Goal: Task Accomplishment & Management: Manage account settings

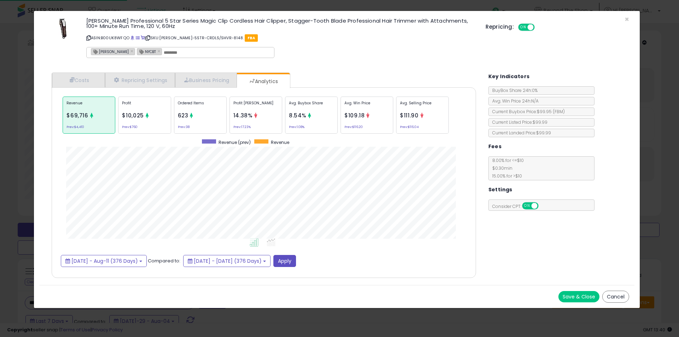
select select "**"
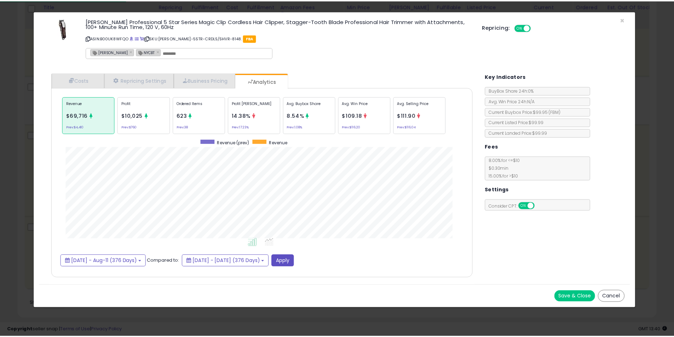
scroll to position [218, 439]
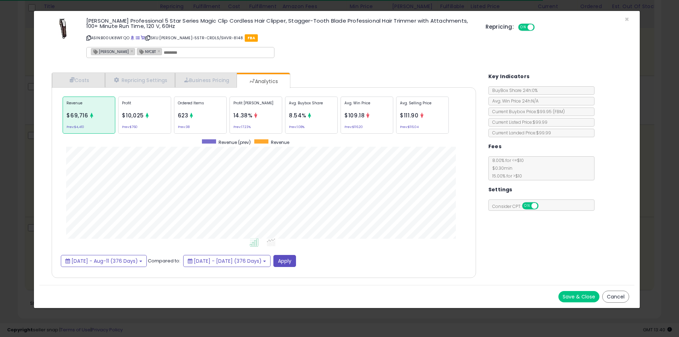
click at [18, 93] on div "× Close [PERSON_NAME] Professional 5 Star Series Magic Clip Cordless Hair Clipp…" at bounding box center [339, 168] width 679 height 337
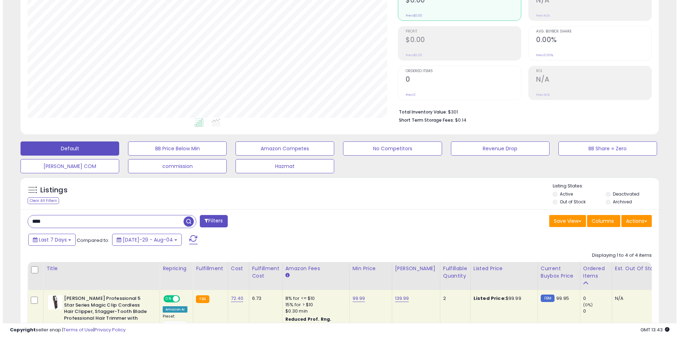
scroll to position [63, 0]
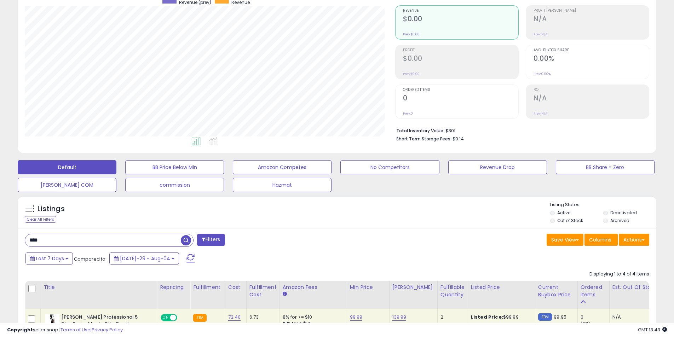
click at [623, 213] on label "Deactivated" at bounding box center [623, 213] width 27 height 6
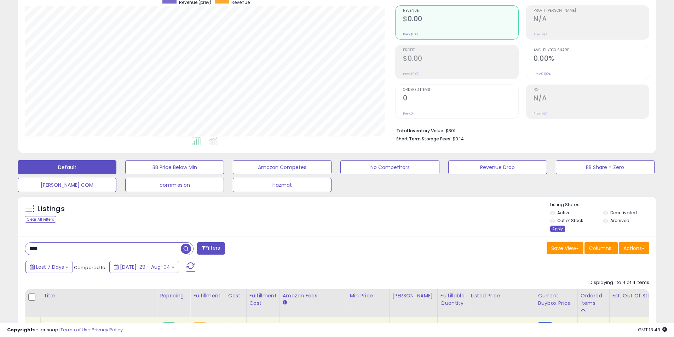
click at [557, 232] on div "Apply" at bounding box center [557, 229] width 15 height 7
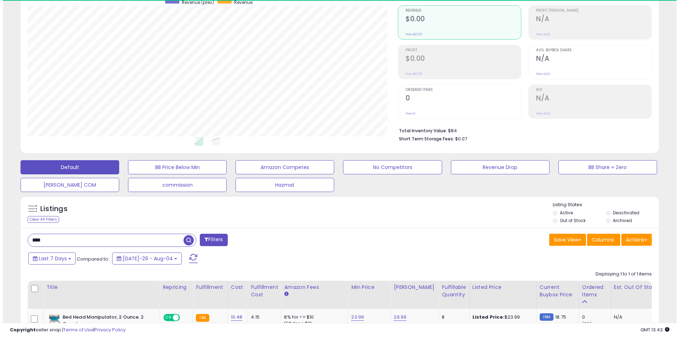
scroll to position [145, 370]
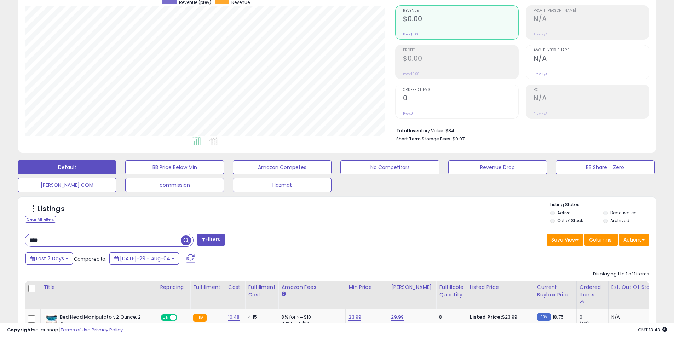
click at [185, 241] on span "button" at bounding box center [186, 240] width 10 height 10
click at [147, 239] on input "****" at bounding box center [103, 240] width 156 height 12
type input "*"
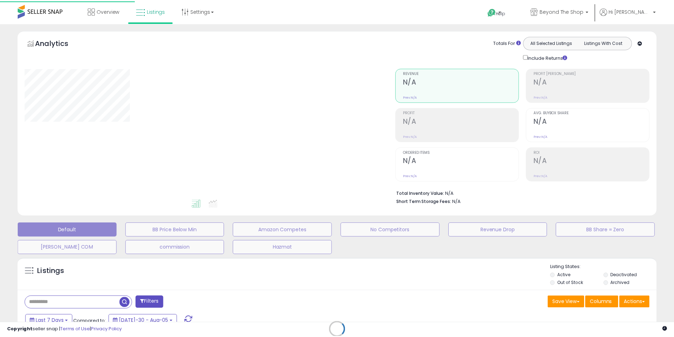
scroll to position [63, 0]
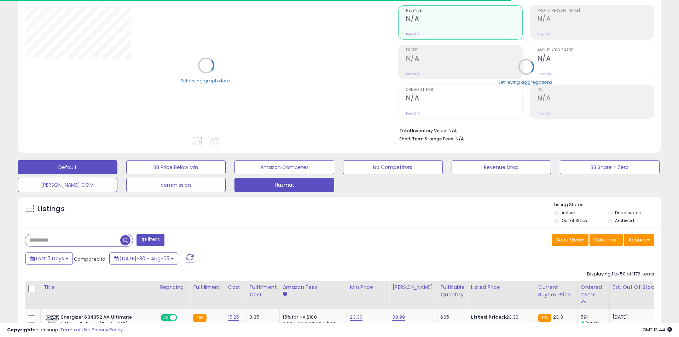
select select "**"
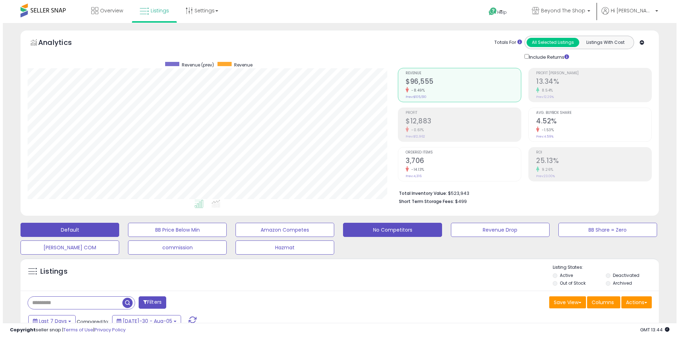
scroll to position [145, 370]
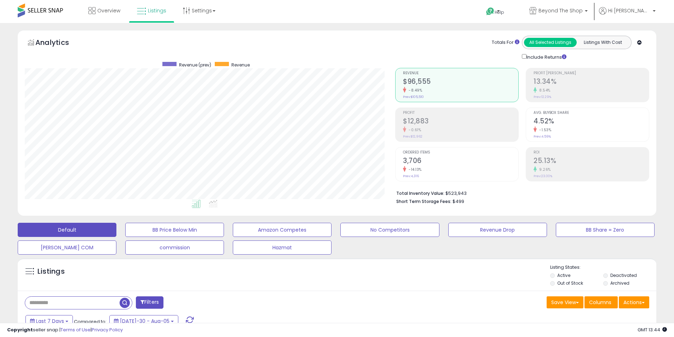
click at [415, 118] on h2 "$12,883" at bounding box center [460, 122] width 115 height 10
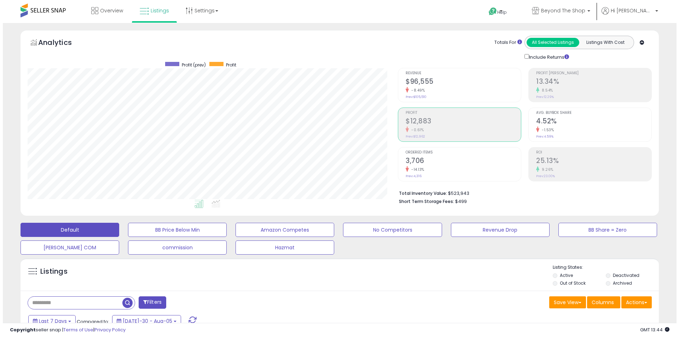
scroll to position [353582, 353357]
click at [436, 81] on h2 "$96,555" at bounding box center [460, 82] width 115 height 10
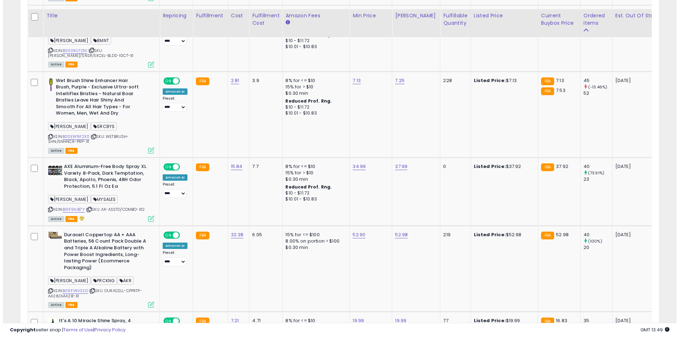
scroll to position [1663, 0]
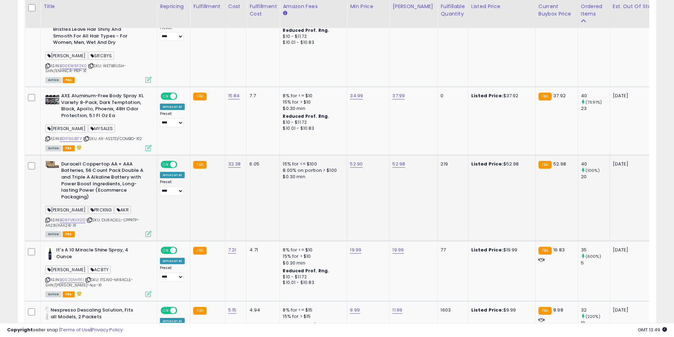
click at [150, 231] on icon at bounding box center [148, 234] width 6 height 6
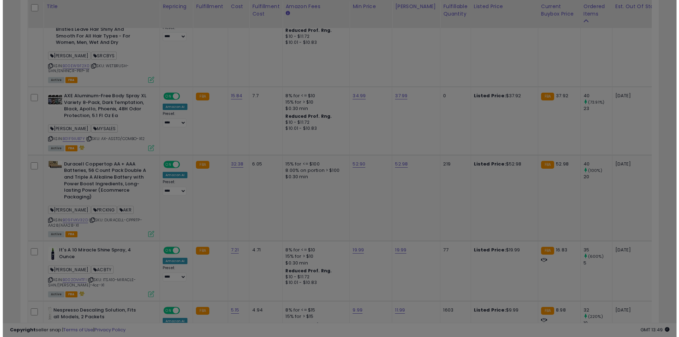
scroll to position [145, 374]
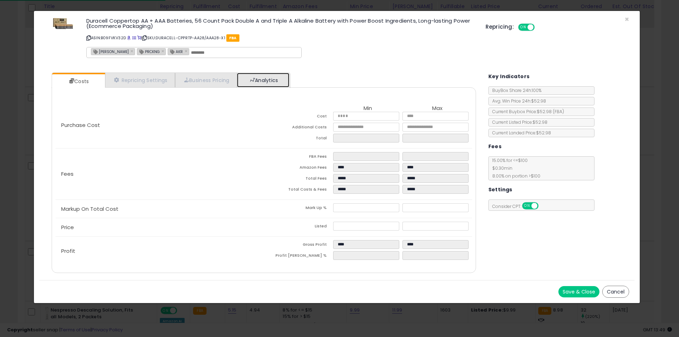
click at [249, 86] on link "Analytics" at bounding box center [263, 80] width 52 height 15
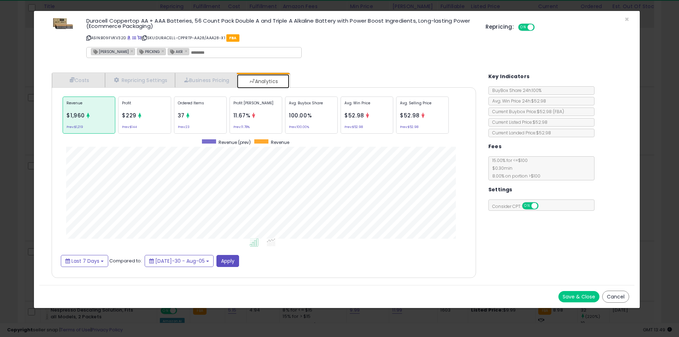
scroll to position [218, 439]
click at [101, 78] on link "Costs" at bounding box center [78, 80] width 53 height 15
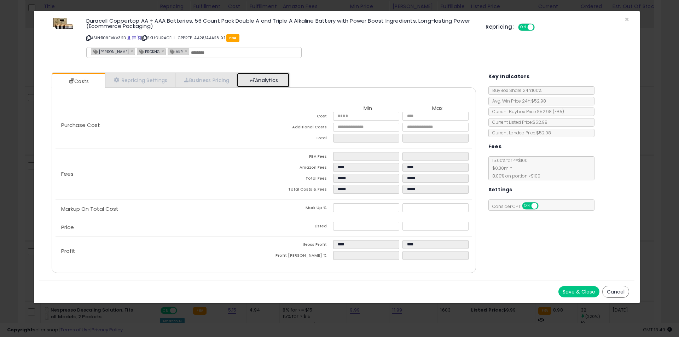
click at [255, 78] on span at bounding box center [252, 79] width 5 height 5
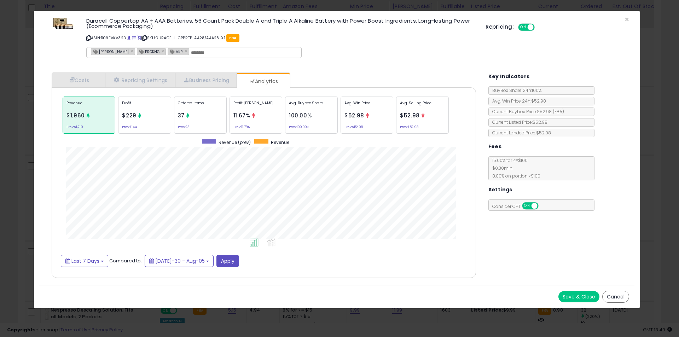
click at [285, 122] on div "Ordered Items 37 Prev: 23" at bounding box center [311, 115] width 53 height 37
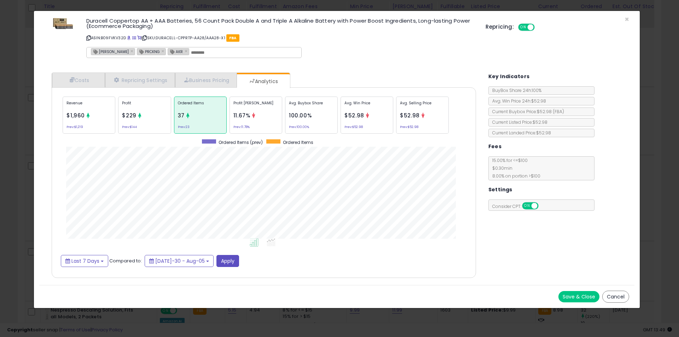
click at [8, 119] on div "× Close Duracell Coppertop AA + AAA Batteries, 56 Count Pack Double A and Tripl…" at bounding box center [339, 168] width 679 height 337
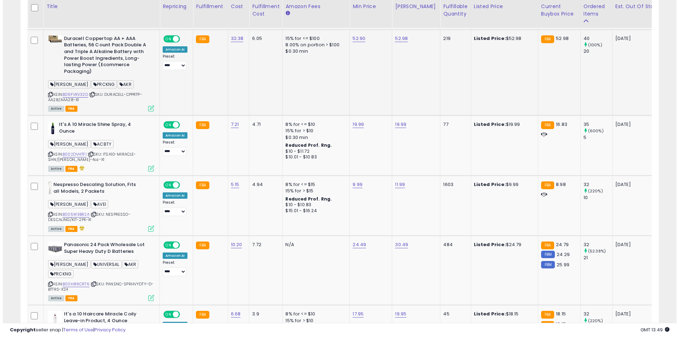
scroll to position [1839, 0]
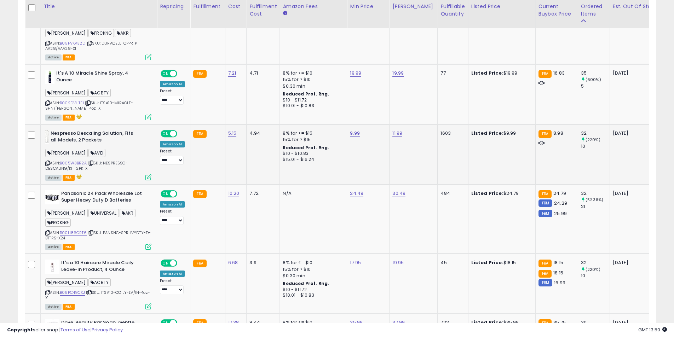
click at [149, 174] on icon at bounding box center [148, 177] width 6 height 6
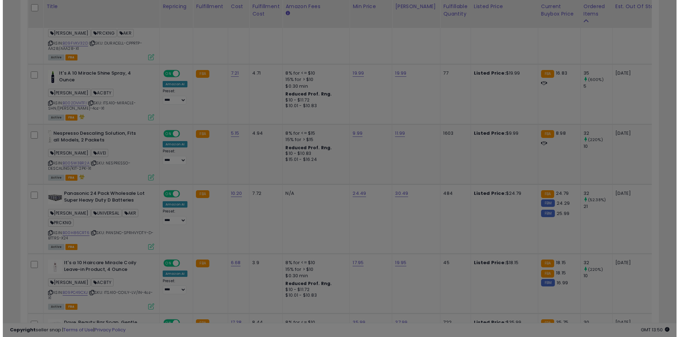
scroll to position [145, 374]
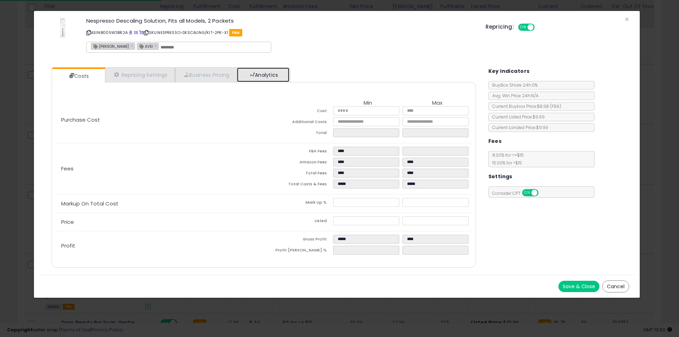
click at [269, 76] on link "Analytics" at bounding box center [263, 75] width 52 height 15
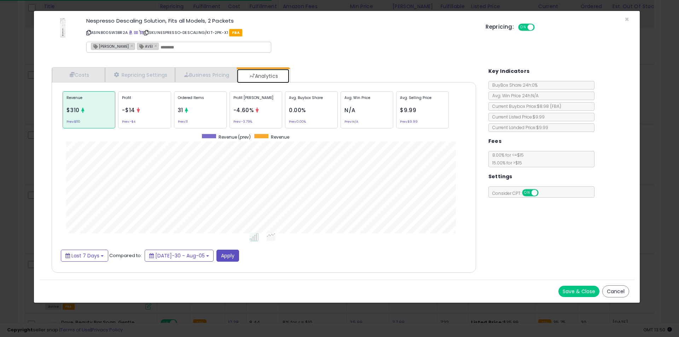
scroll to position [218, 439]
click at [207, 101] on p "Ordered Items" at bounding box center [200, 100] width 45 height 11
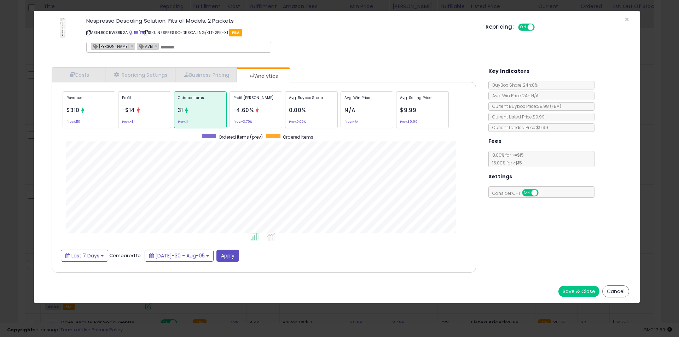
click at [5, 151] on div "× Close Nespresso Descaling Solution, Fits all Models, 2 Packets ASIN: B005W3BR…" at bounding box center [339, 168] width 679 height 337
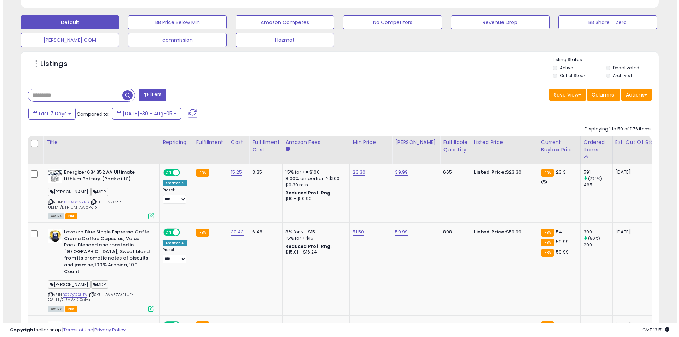
scroll to position [212, 0]
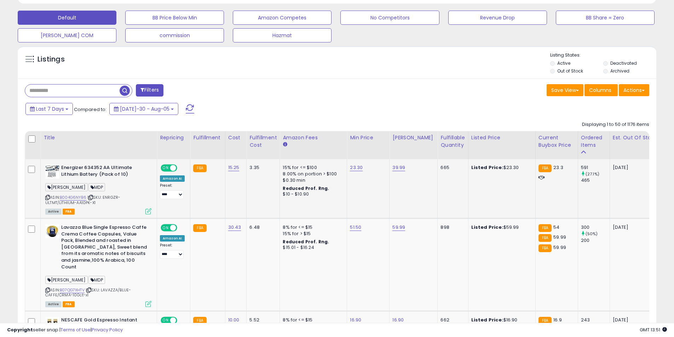
click at [148, 212] on icon at bounding box center [148, 211] width 6 height 6
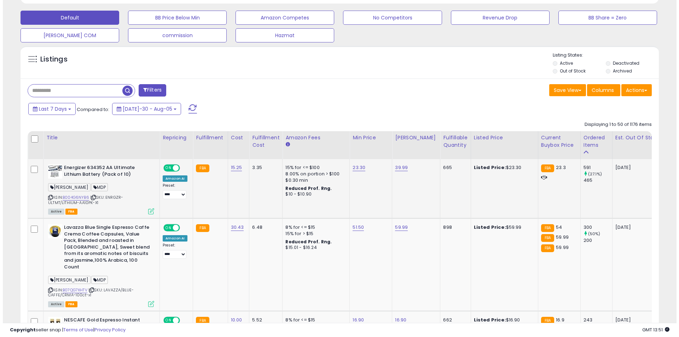
scroll to position [145, 374]
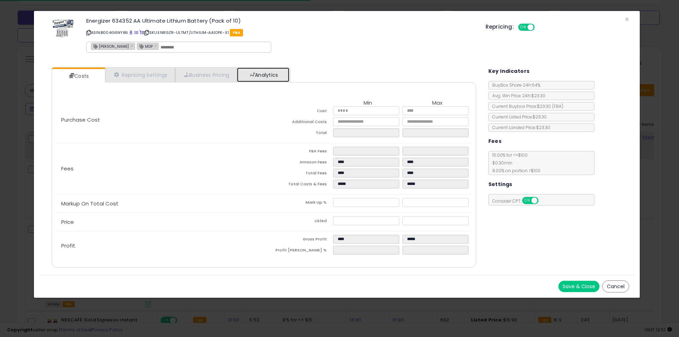
click at [255, 74] on span at bounding box center [252, 74] width 5 height 5
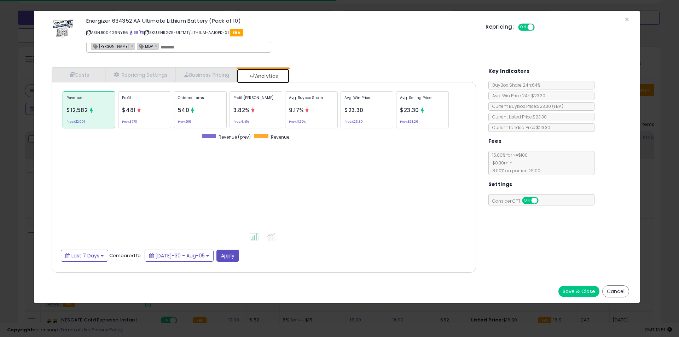
scroll to position [218, 439]
click at [285, 106] on div "Ordered Items 540 Prev: 516" at bounding box center [311, 109] width 53 height 37
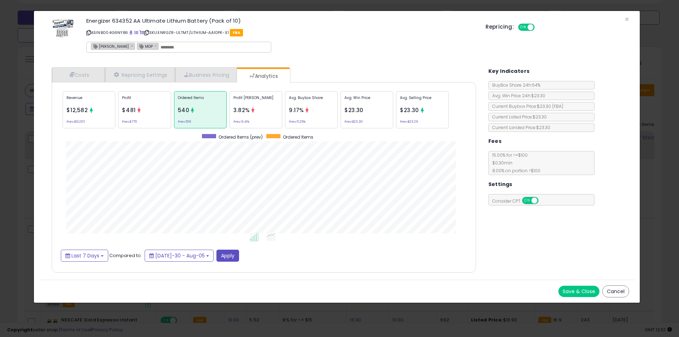
click at [10, 180] on div "× Close Energizer 634352 AA Ultimate Lithium Battery (Pack of 10) ASIN: B004G6N…" at bounding box center [339, 168] width 679 height 337
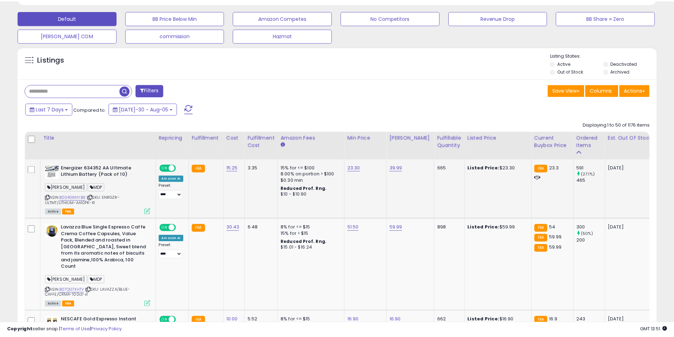
scroll to position [353582, 353357]
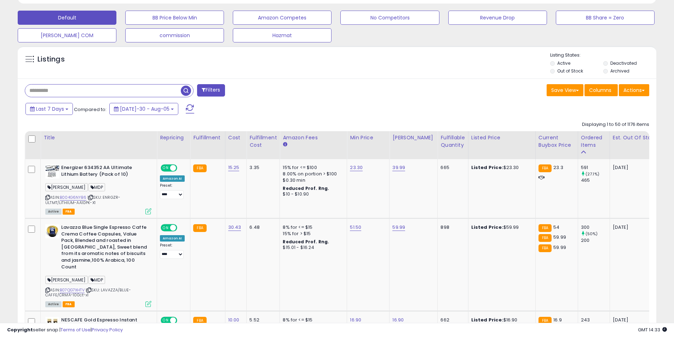
paste input "**********"
type input "**********"
click at [182, 94] on span "button" at bounding box center [186, 91] width 10 height 10
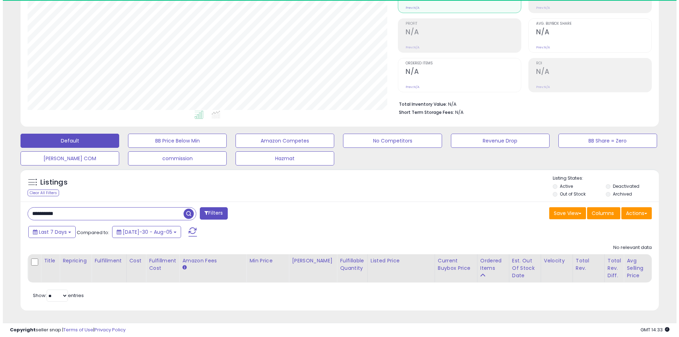
scroll to position [145, 370]
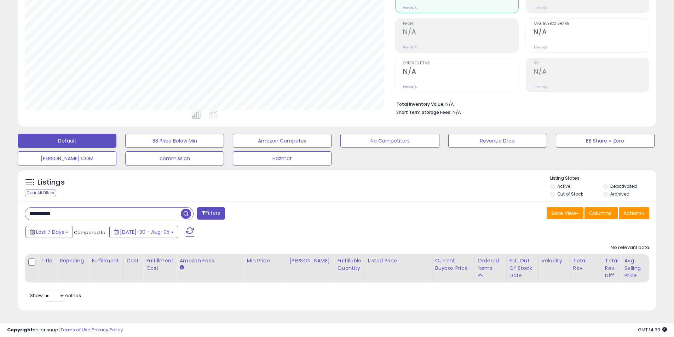
click at [627, 183] on label "Deactivated" at bounding box center [623, 186] width 27 height 6
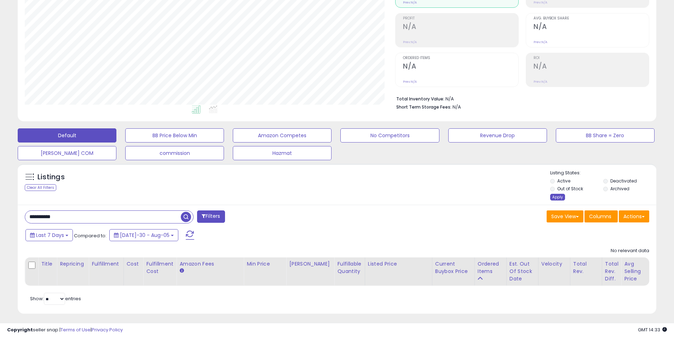
click at [556, 195] on div "Apply" at bounding box center [557, 197] width 15 height 7
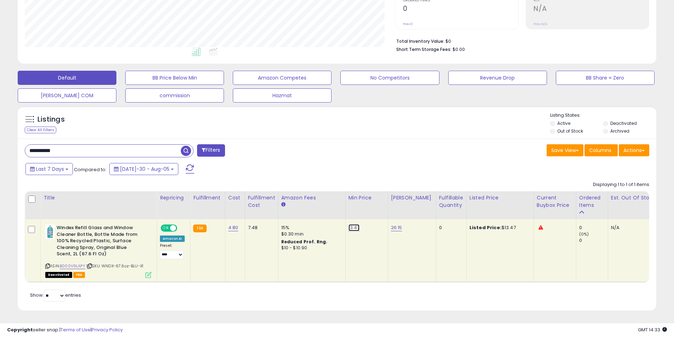
click at [348, 224] on link "13.47" at bounding box center [353, 227] width 11 height 7
click at [335, 207] on input "*****" at bounding box center [331, 210] width 63 height 12
type input "****"
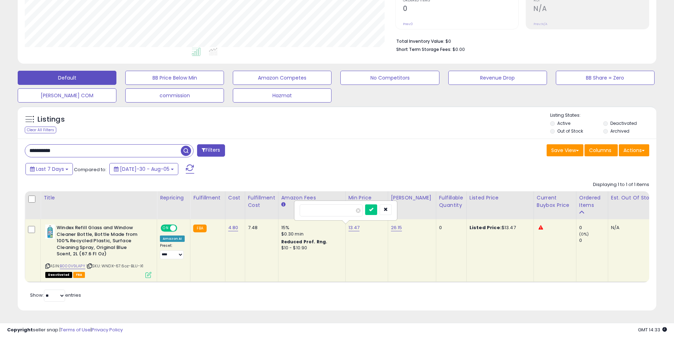
click button "submit" at bounding box center [371, 209] width 12 height 11
click at [391, 224] on link "26.15" at bounding box center [396, 227] width 11 height 7
click at [375, 207] on input "*****" at bounding box center [373, 210] width 63 height 12
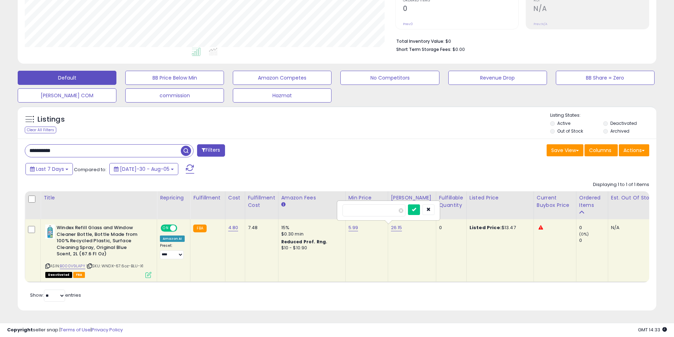
type input "****"
click button "submit" at bounding box center [414, 209] width 12 height 11
click at [135, 145] on input "**********" at bounding box center [103, 151] width 156 height 12
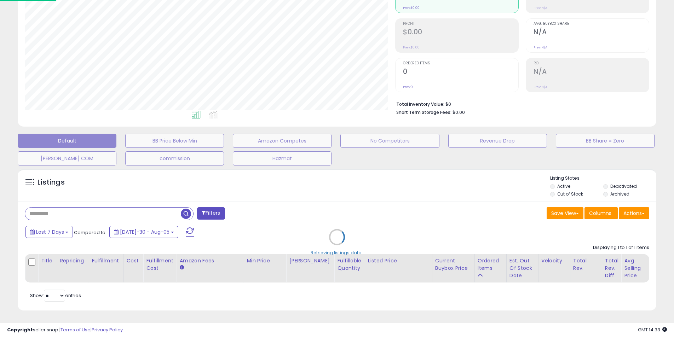
scroll to position [145, 374]
click at [629, 179] on div "Retrieving listings data.." at bounding box center [339, 243] width 654 height 154
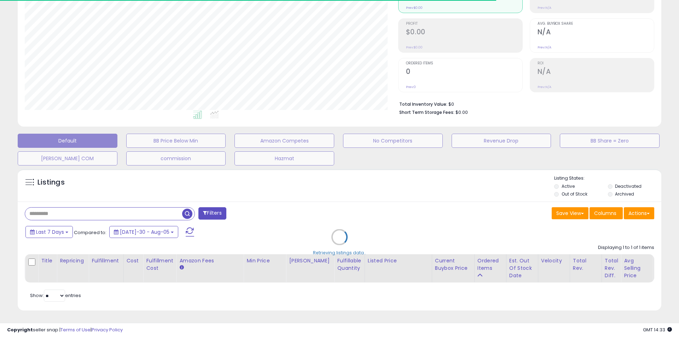
click at [621, 181] on div "Retrieving listings data.." at bounding box center [339, 243] width 654 height 154
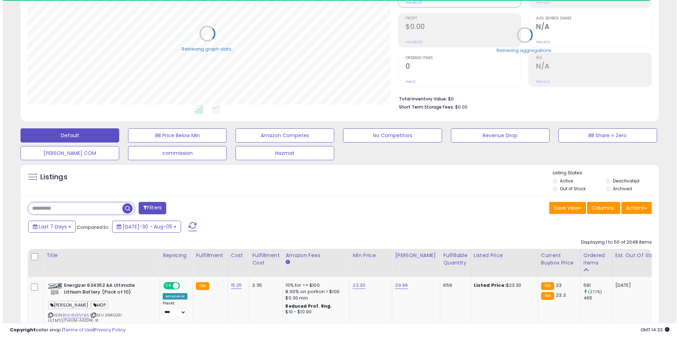
scroll to position [353582, 353357]
click at [621, 181] on label "Deactivated" at bounding box center [623, 181] width 27 height 6
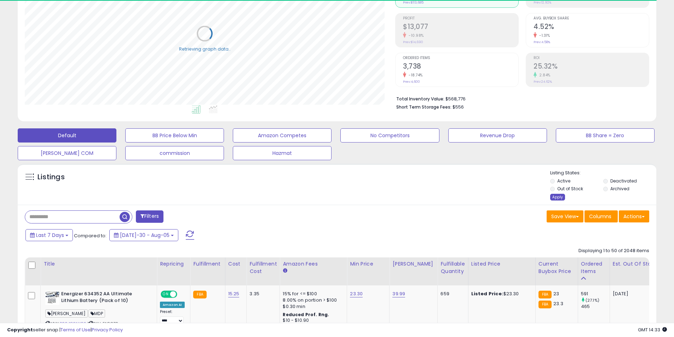
click at [560, 197] on div "Apply" at bounding box center [557, 197] width 15 height 7
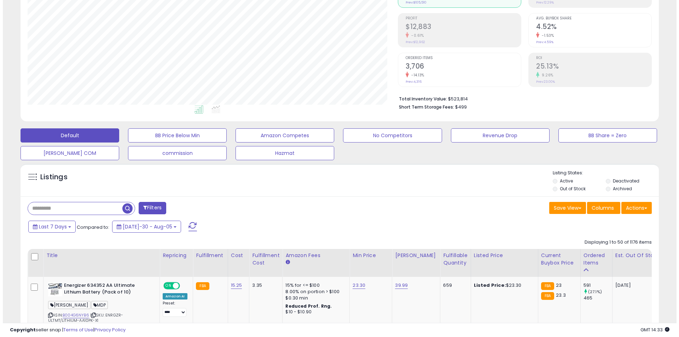
scroll to position [145, 370]
click at [608, 183] on li "Deactivated" at bounding box center [629, 182] width 52 height 8
click at [616, 183] on label "Deactivated" at bounding box center [623, 181] width 27 height 6
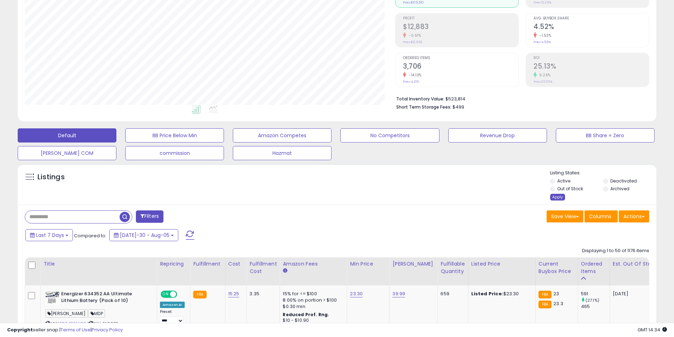
click at [559, 198] on div "Apply" at bounding box center [557, 197] width 15 height 7
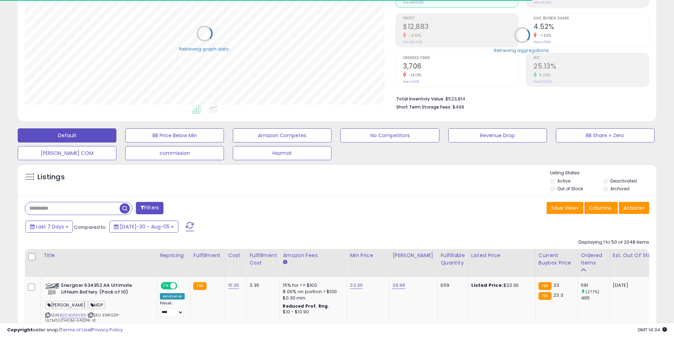
scroll to position [353582, 353357]
drag, startPoint x: 89, startPoint y: 214, endPoint x: 47, endPoint y: 209, distance: 42.4
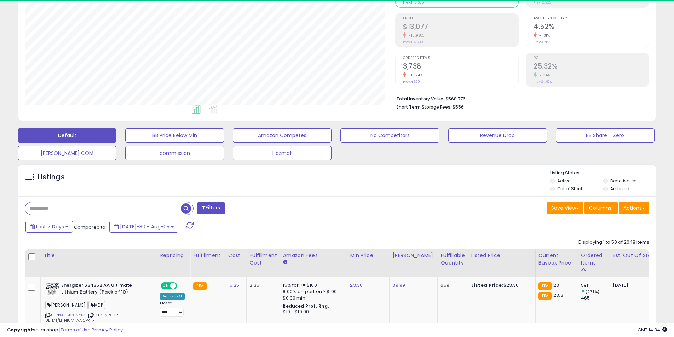
paste input "**********"
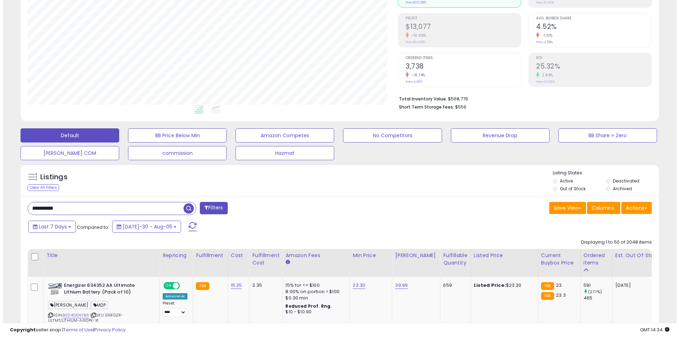
scroll to position [0, 0]
type input "**********"
click at [181, 209] on span "button" at bounding box center [186, 208] width 10 height 10
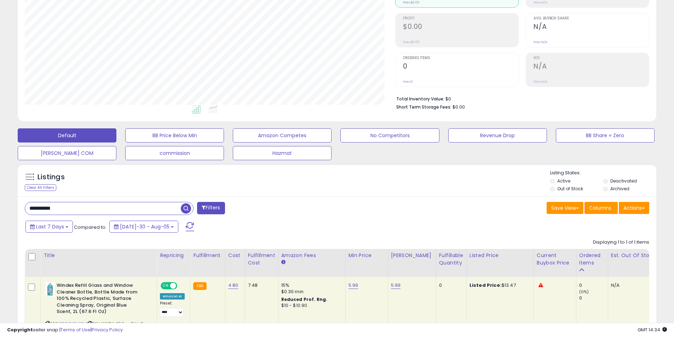
scroll to position [145, 370]
click at [161, 205] on input "**********" at bounding box center [103, 208] width 156 height 12
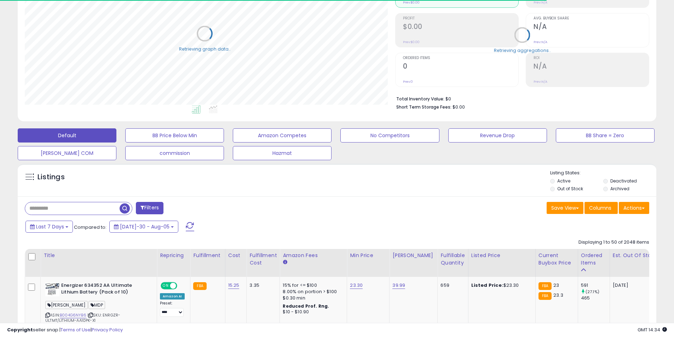
scroll to position [353582, 353357]
click at [614, 180] on label "Deactivated" at bounding box center [623, 181] width 27 height 6
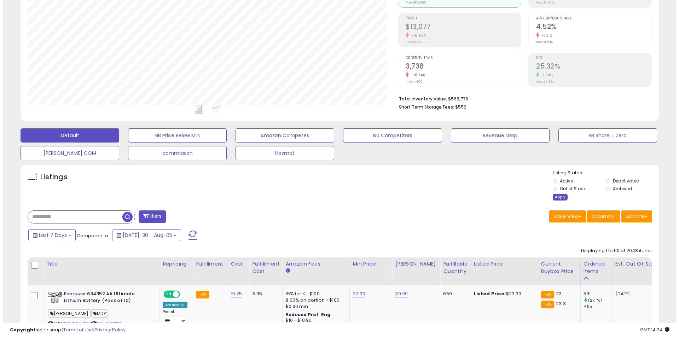
scroll to position [145, 370]
click at [560, 195] on div "Apply" at bounding box center [557, 197] width 15 height 7
